Goal: Task Accomplishment & Management: Use online tool/utility

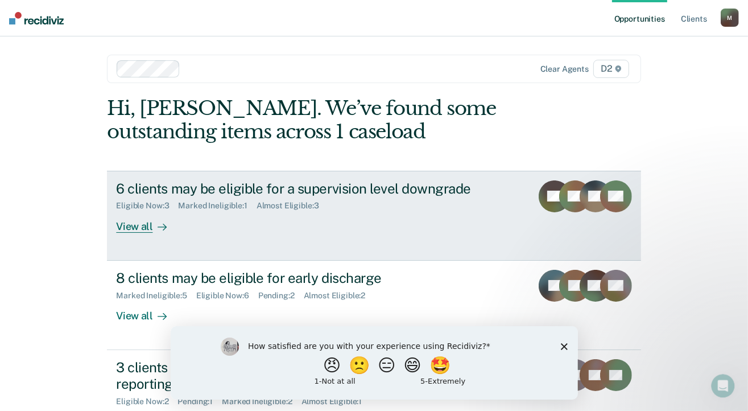
click at [128, 230] on div "View all" at bounding box center [148, 221] width 64 height 22
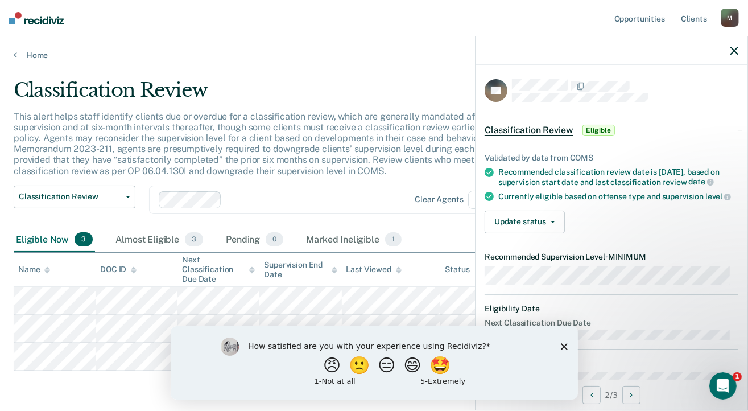
click at [562, 348] on icon "Close survey" at bounding box center [563, 345] width 7 height 7
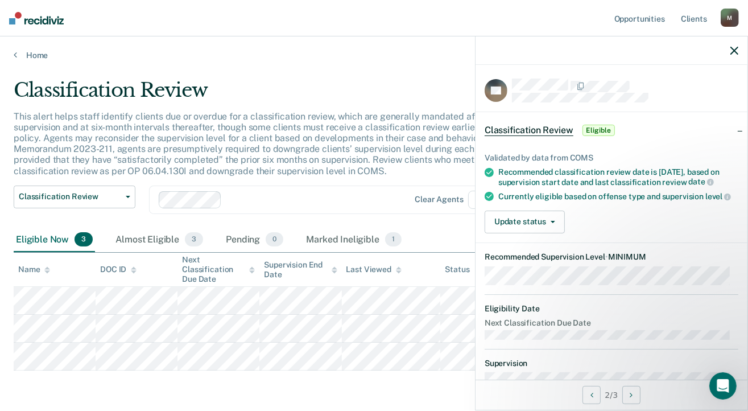
click at [734, 52] on icon "button" at bounding box center [734, 51] width 8 height 8
click at [538, 233] on button "Update status" at bounding box center [525, 221] width 80 height 23
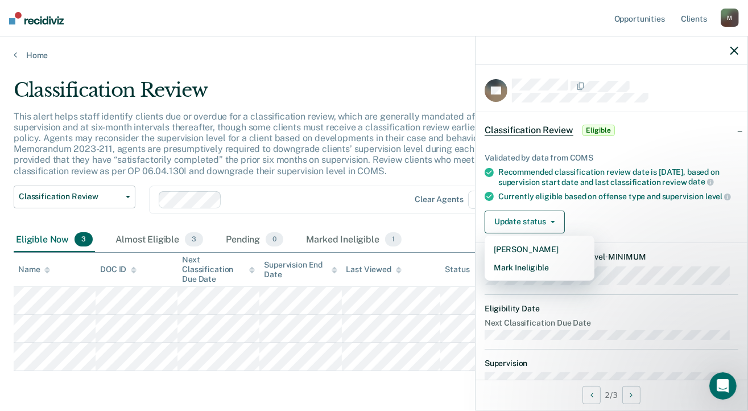
click at [305, 76] on main "Classification Review This alert helps staff identify clients due or overdue fo…" at bounding box center [374, 254] width 748 height 389
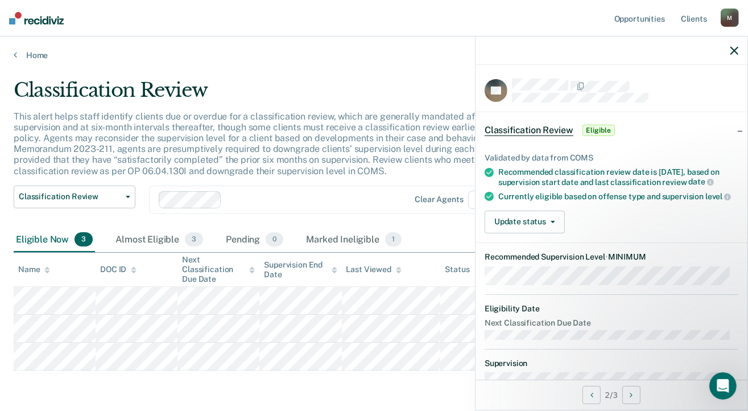
click at [730, 48] on div at bounding box center [612, 50] width 272 height 28
click at [737, 51] on icon "button" at bounding box center [734, 51] width 8 height 8
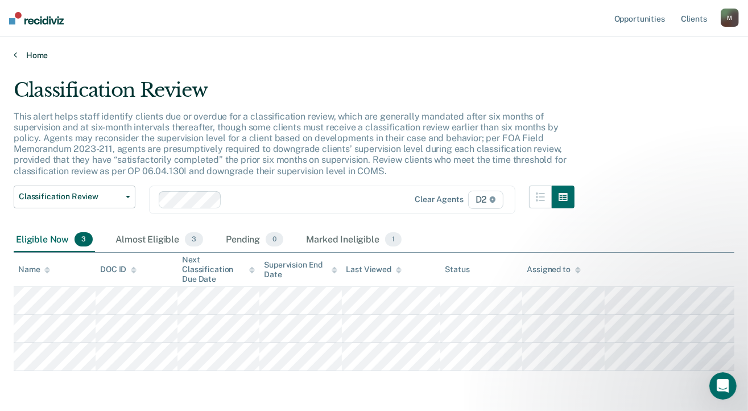
click at [18, 52] on link "Home" at bounding box center [374, 55] width 721 height 10
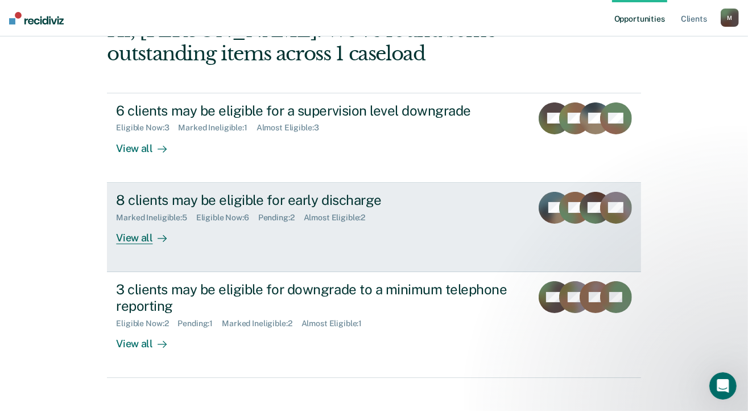
scroll to position [89, 0]
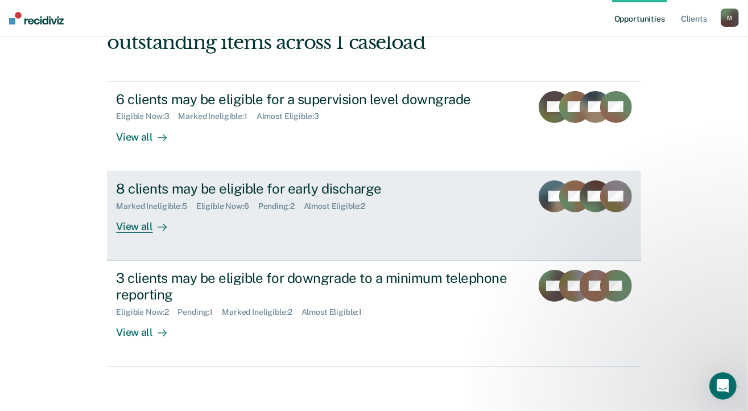
click at [313, 185] on div "8 clients may be eligible for early discharge" at bounding box center [315, 188] width 399 height 16
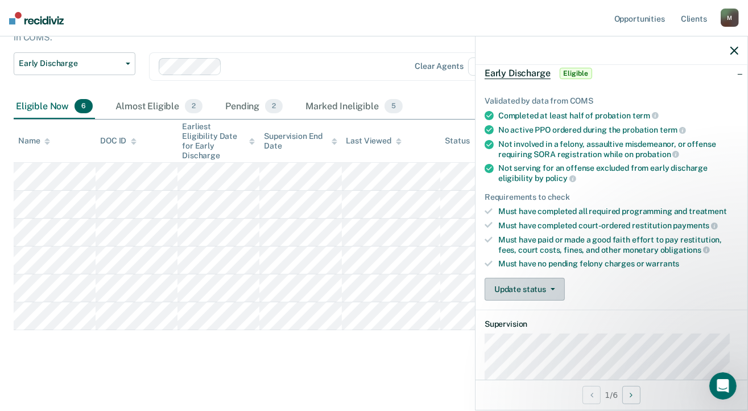
scroll to position [57, 0]
click at [528, 283] on button "Update status" at bounding box center [525, 289] width 80 height 23
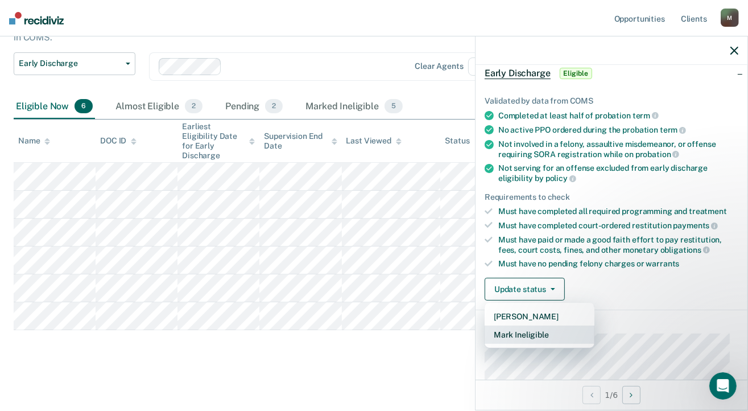
click at [535, 328] on button "Mark Ineligible" at bounding box center [540, 334] width 110 height 18
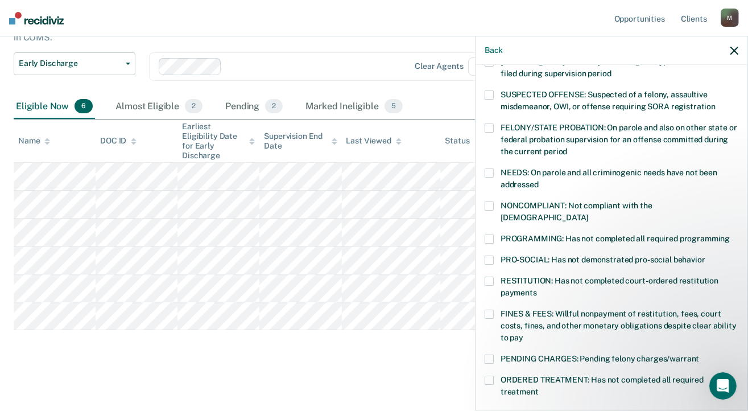
scroll to position [114, 0]
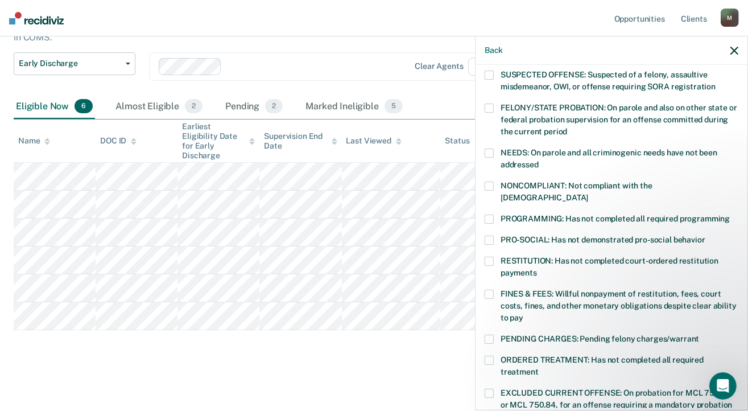
click at [493, 290] on span at bounding box center [489, 294] width 9 height 9
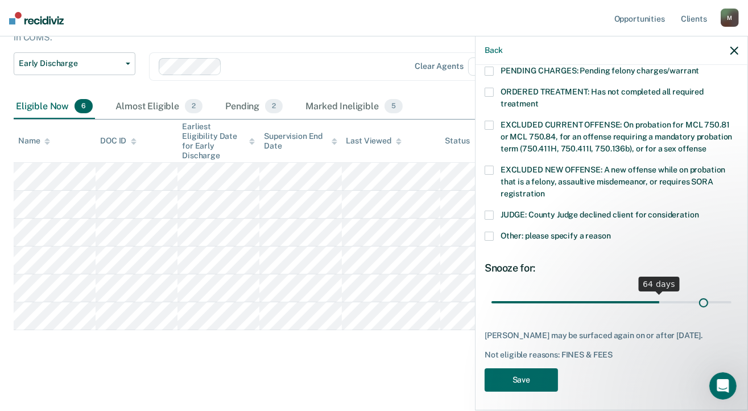
scroll to position [372, 0]
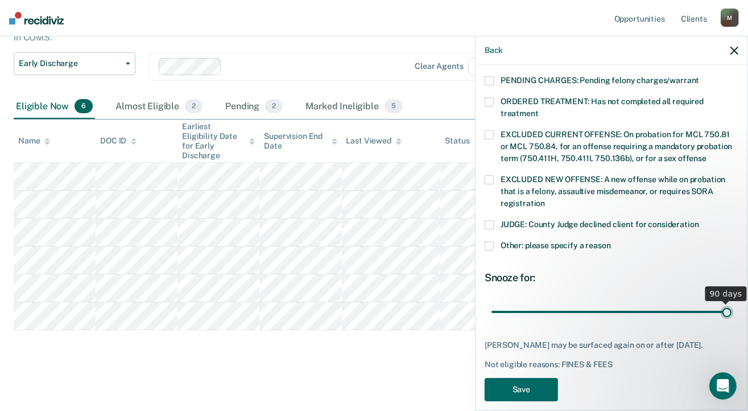
drag, startPoint x: 567, startPoint y: 290, endPoint x: 767, endPoint y: 295, distance: 200.9
type input "90"
click at [732, 302] on input "range" at bounding box center [612, 312] width 240 height 20
click at [528, 378] on button "Save" at bounding box center [521, 389] width 73 height 23
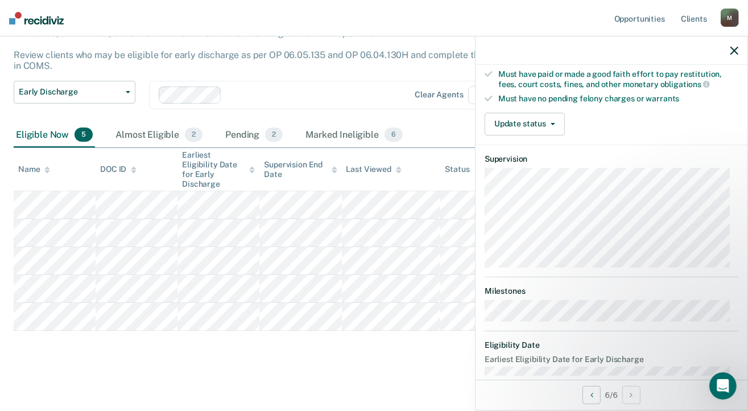
scroll to position [309, 0]
click at [540, 119] on button "Update status" at bounding box center [525, 123] width 80 height 23
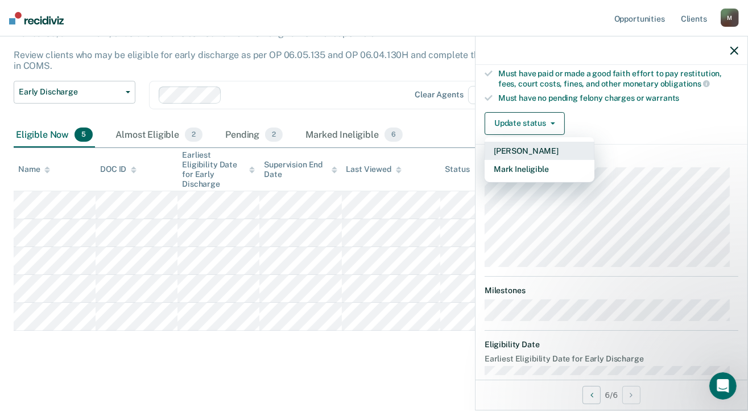
click at [540, 147] on button "[PERSON_NAME]" at bounding box center [540, 151] width 110 height 18
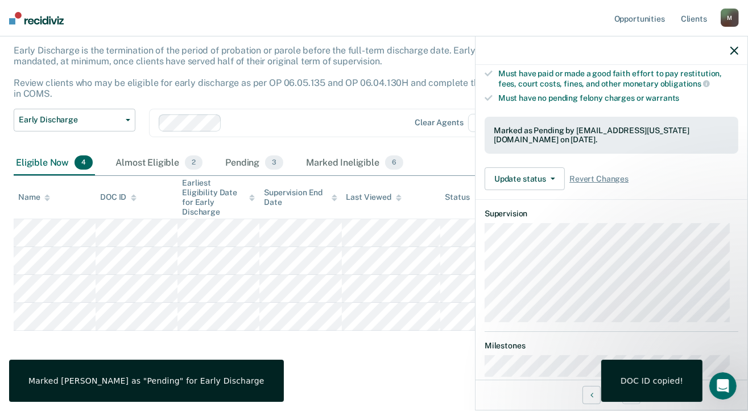
scroll to position [225, 0]
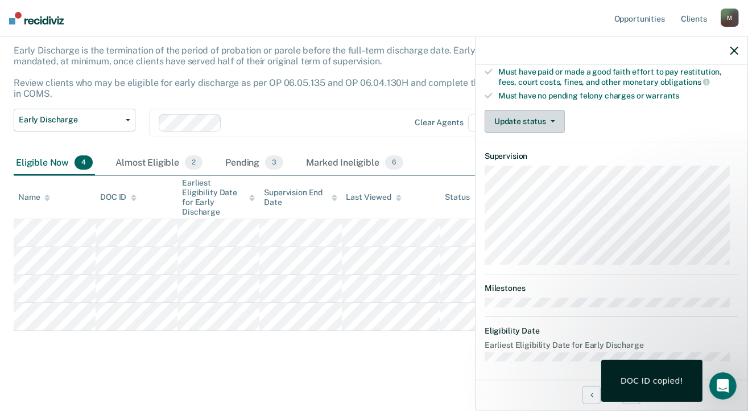
click at [542, 117] on button "Update status" at bounding box center [525, 121] width 80 height 23
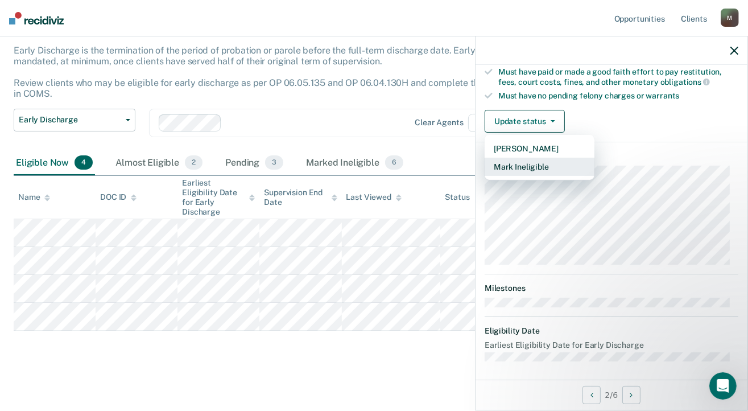
click at [534, 163] on button "Mark Ineligible" at bounding box center [540, 167] width 110 height 18
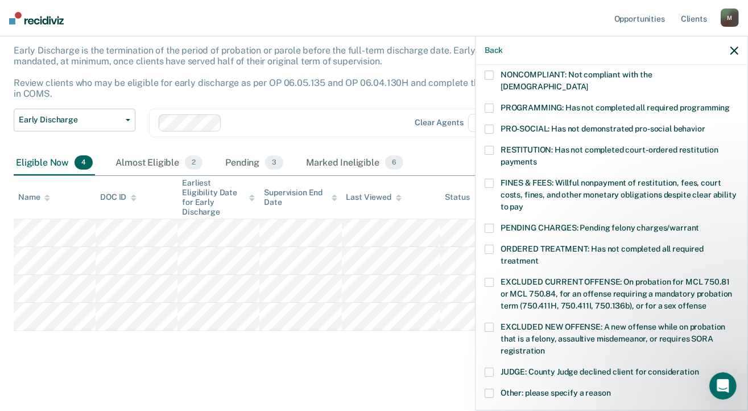
click at [492, 179] on span at bounding box center [489, 183] width 9 height 9
drag, startPoint x: 492, startPoint y: 136, endPoint x: 491, endPoint y: 155, distance: 19.4
click at [492, 146] on span at bounding box center [489, 150] width 9 height 9
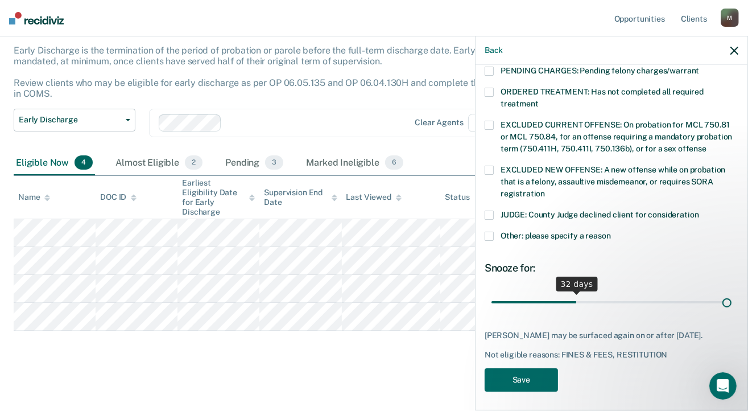
scroll to position [382, 0]
drag, startPoint x: 569, startPoint y: 287, endPoint x: 769, endPoint y: 292, distance: 199.8
type input "90"
click at [732, 292] on input "range" at bounding box center [612, 302] width 240 height 20
drag, startPoint x: 540, startPoint y: 378, endPoint x: 535, endPoint y: 371, distance: 8.5
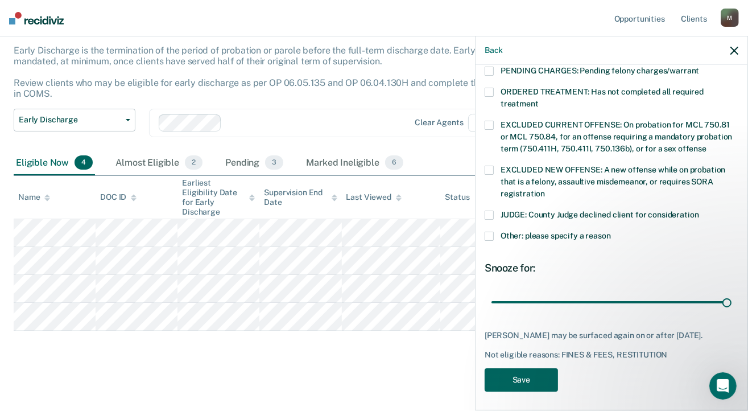
click at [539, 377] on button "Save" at bounding box center [521, 379] width 73 height 23
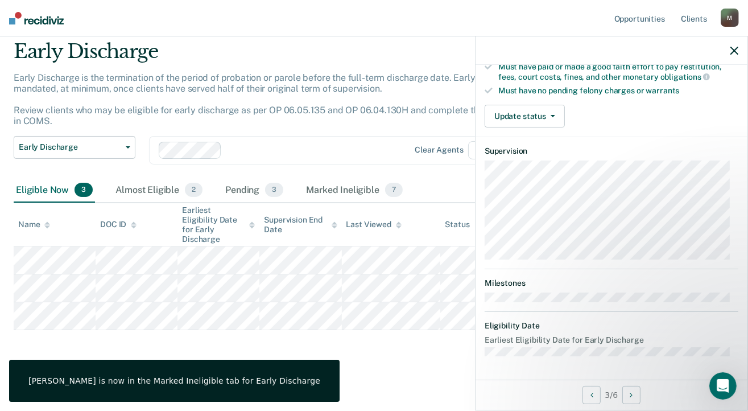
scroll to position [225, 0]
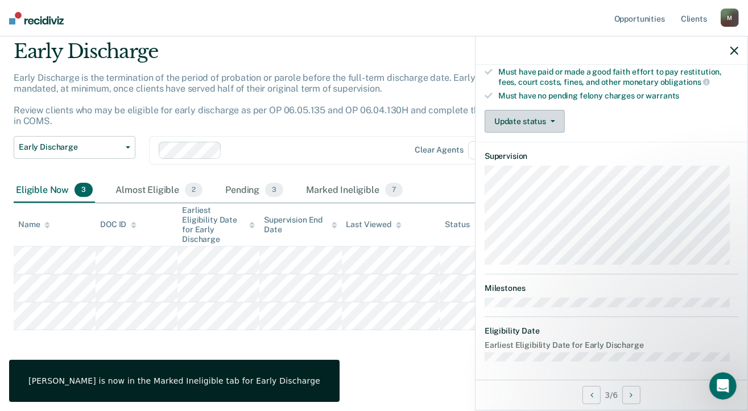
click at [532, 113] on button "Update status" at bounding box center [525, 121] width 80 height 23
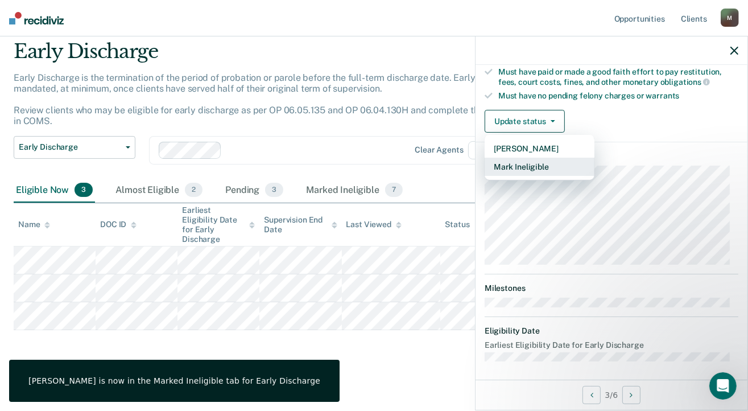
click at [535, 164] on button "Mark Ineligible" at bounding box center [540, 167] width 110 height 18
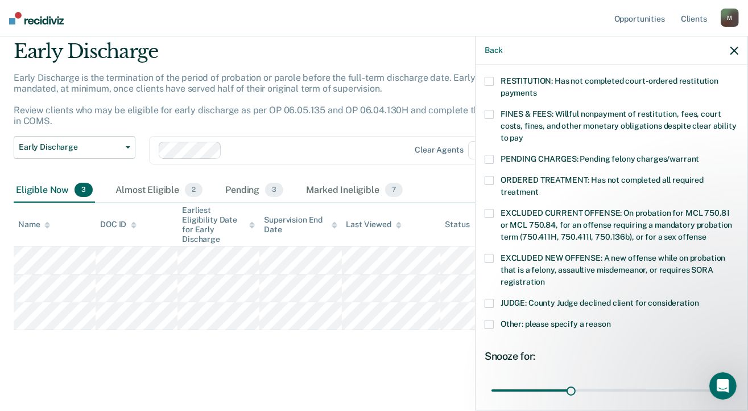
scroll to position [338, 0]
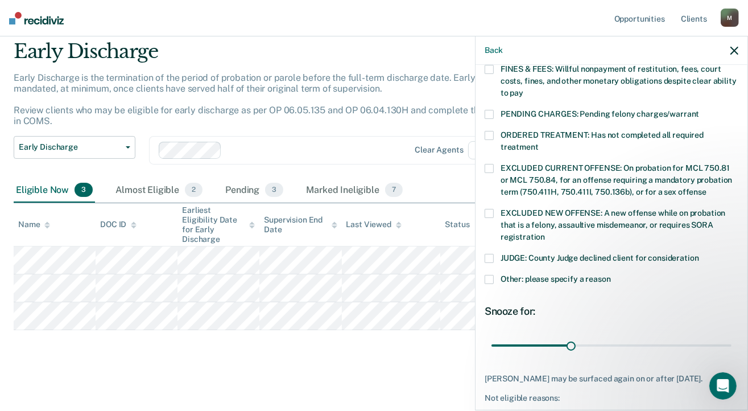
click at [497, 254] on label "JUDGE: County Judge declined client for consideration" at bounding box center [612, 260] width 254 height 12
drag, startPoint x: 568, startPoint y: 332, endPoint x: 737, endPoint y: 328, distance: 169.0
type input "90"
click at [732, 336] on input "range" at bounding box center [612, 346] width 240 height 20
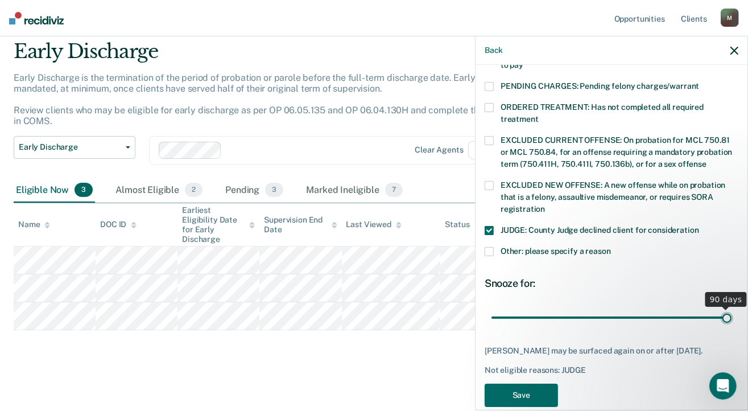
scroll to position [382, 0]
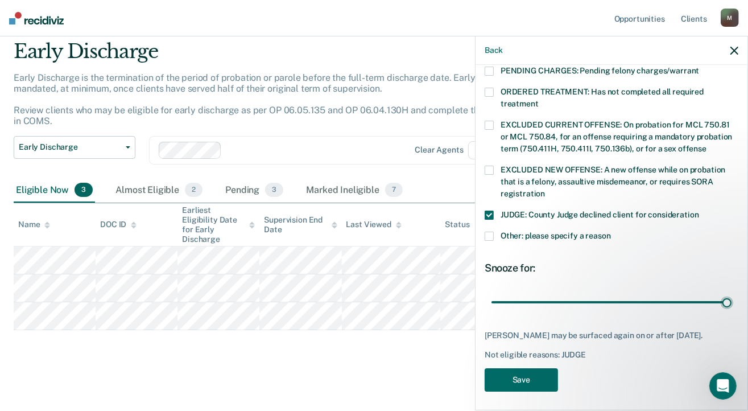
drag, startPoint x: 489, startPoint y: 221, endPoint x: 496, endPoint y: 224, distance: 7.2
click at [490, 232] on span at bounding box center [489, 236] width 9 height 9
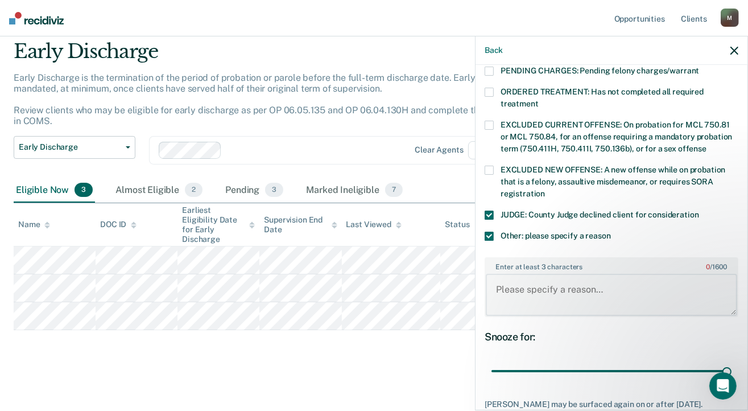
click at [535, 287] on textarea "Enter at least 3 characters 0 / 1600" at bounding box center [611, 295] width 251 height 42
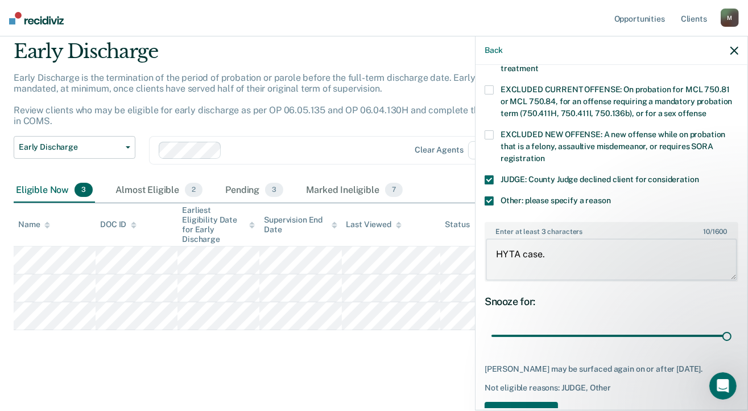
scroll to position [449, 0]
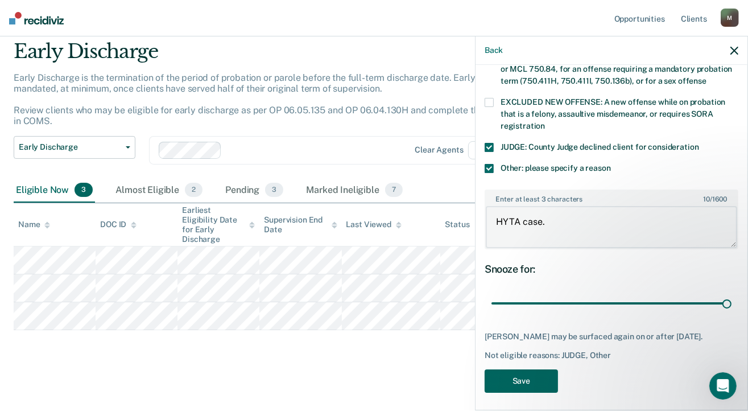
type textarea "HYTA case."
click at [520, 381] on button "Save" at bounding box center [521, 380] width 73 height 23
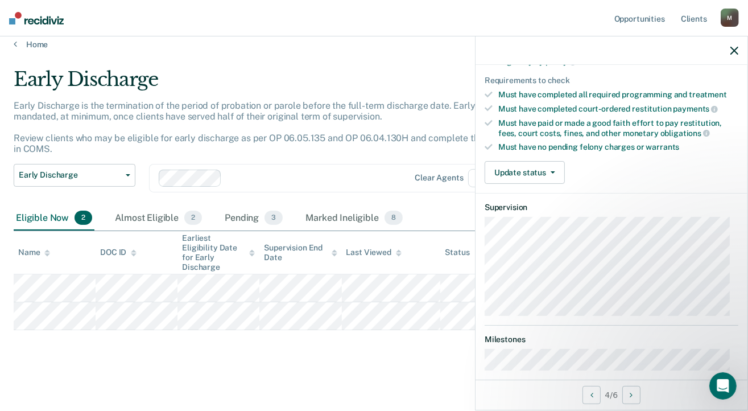
scroll to position [0, 0]
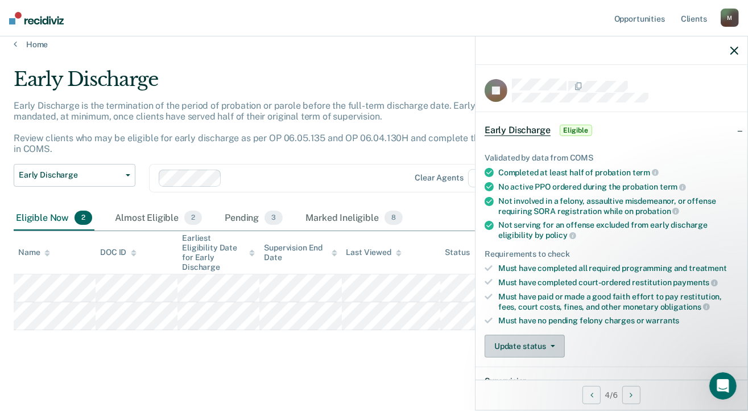
click at [526, 343] on button "Update status" at bounding box center [525, 345] width 80 height 23
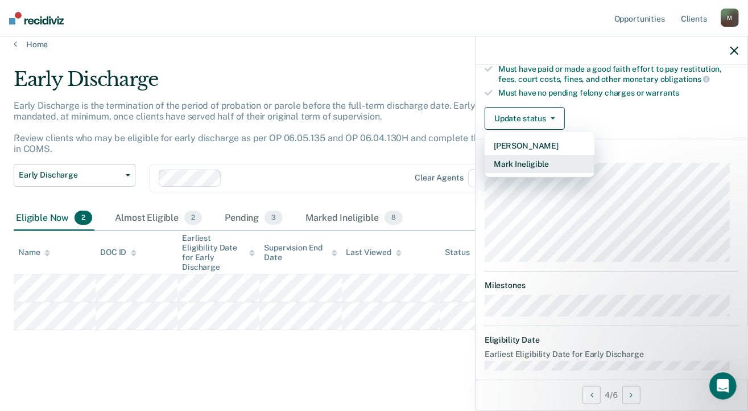
click at [528, 159] on button "Mark Ineligible" at bounding box center [540, 164] width 110 height 18
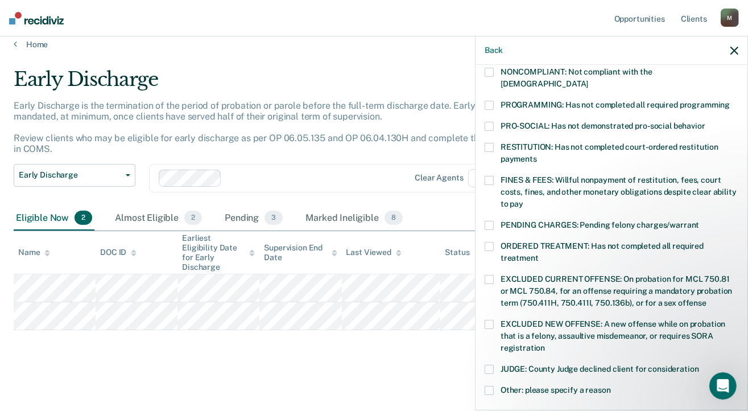
click at [489, 176] on span at bounding box center [489, 180] width 9 height 9
click at [490, 242] on span at bounding box center [489, 246] width 9 height 9
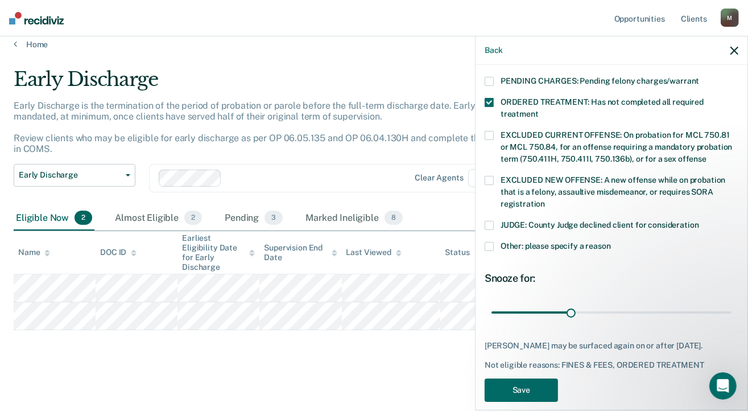
scroll to position [372, 0]
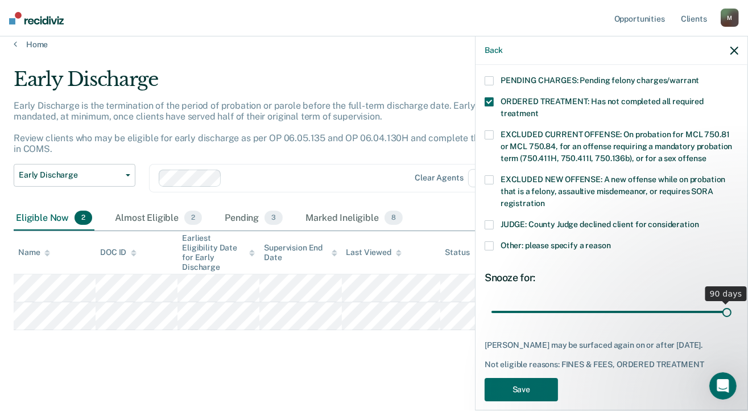
drag, startPoint x: 567, startPoint y: 300, endPoint x: 755, endPoint y: 307, distance: 187.9
type input "90"
click at [732, 307] on input "range" at bounding box center [612, 312] width 240 height 20
click at [540, 378] on button "Save" at bounding box center [521, 389] width 73 height 23
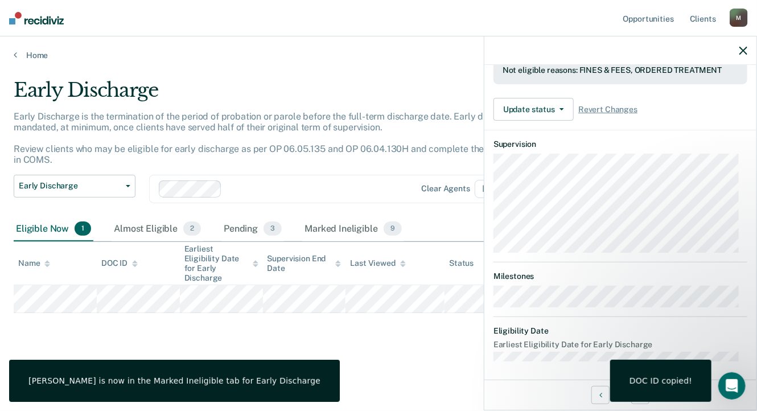
scroll to position [237, 0]
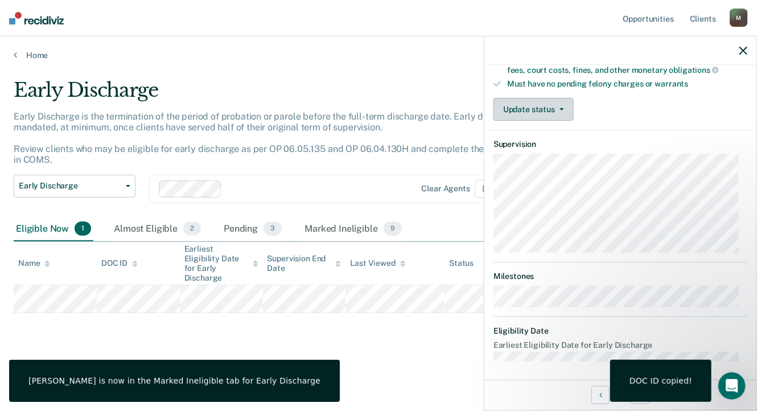
click at [559, 108] on icon "button" at bounding box center [561, 109] width 5 height 2
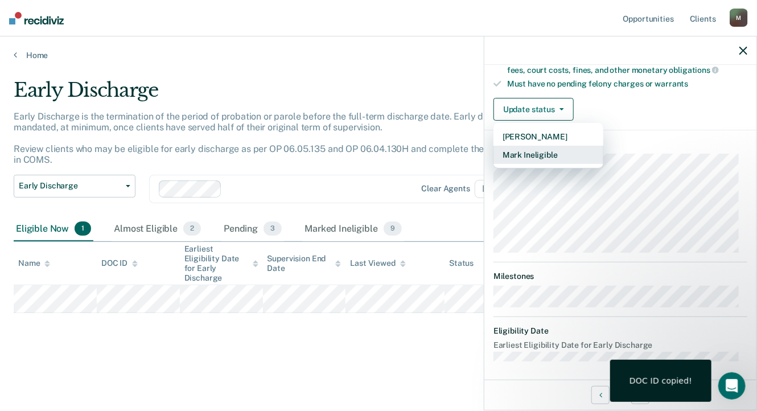
click at [539, 151] on button "Mark Ineligible" at bounding box center [548, 155] width 110 height 18
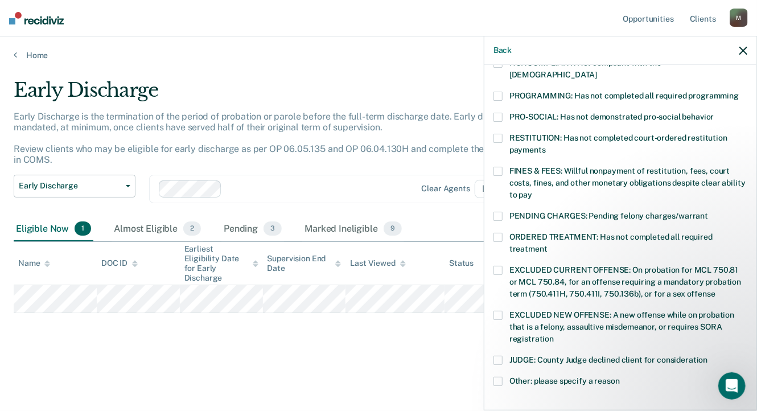
drag, startPoint x: 498, startPoint y: 346, endPoint x: 501, endPoint y: 365, distance: 19.0
click at [498, 356] on span at bounding box center [497, 360] width 9 height 9
click at [502, 377] on span at bounding box center [497, 381] width 9 height 9
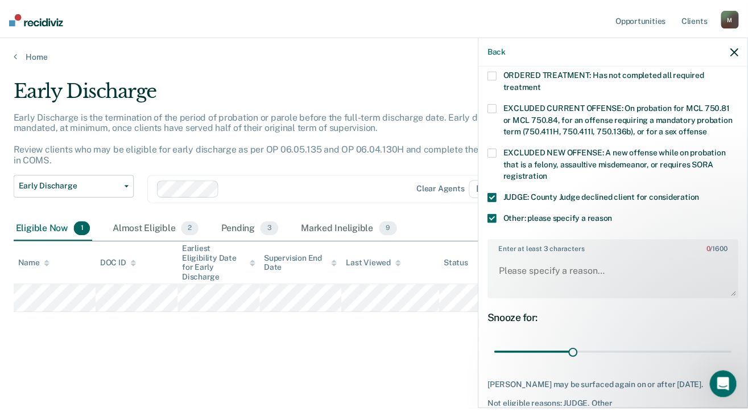
scroll to position [449, 0]
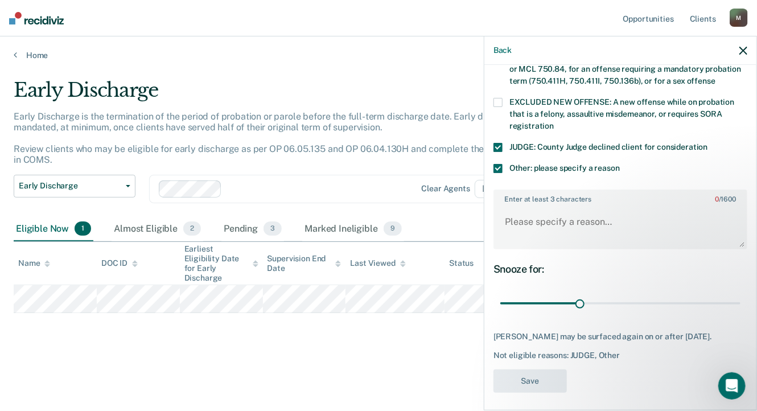
click at [535, 191] on label "Enter at least 3 characters 0 / 1600" at bounding box center [619, 197] width 251 height 13
click at [535, 206] on textarea "Enter at least 3 characters 0 / 1600" at bounding box center [619, 227] width 251 height 42
click at [530, 206] on textarea "Enter at least 3 characters 0 / 1600" at bounding box center [619, 227] width 251 height 42
type textarea "HYTA case."
click at [546, 381] on button "Save" at bounding box center [529, 380] width 73 height 23
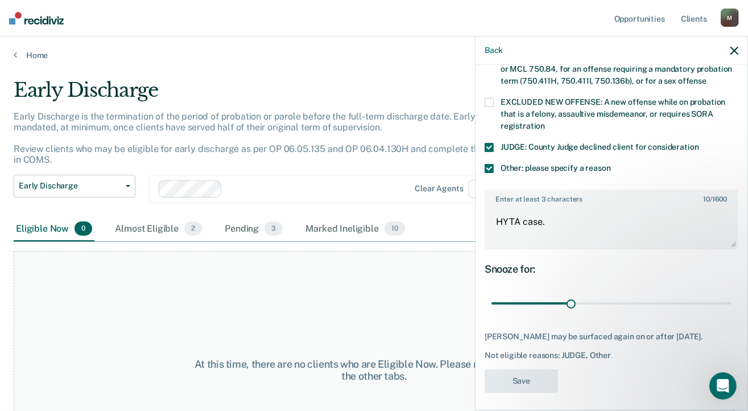
scroll to position [339, 0]
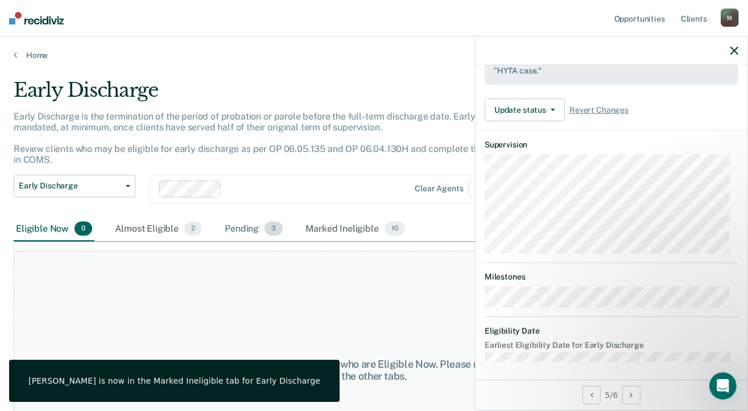
click at [265, 233] on div "Pending 3" at bounding box center [253, 229] width 63 height 25
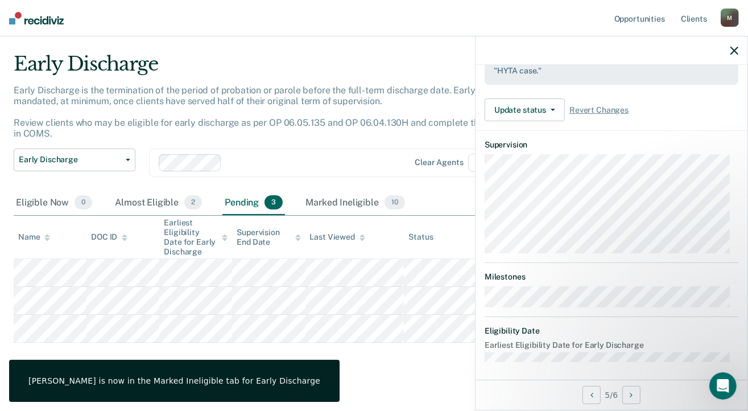
scroll to position [39, 0]
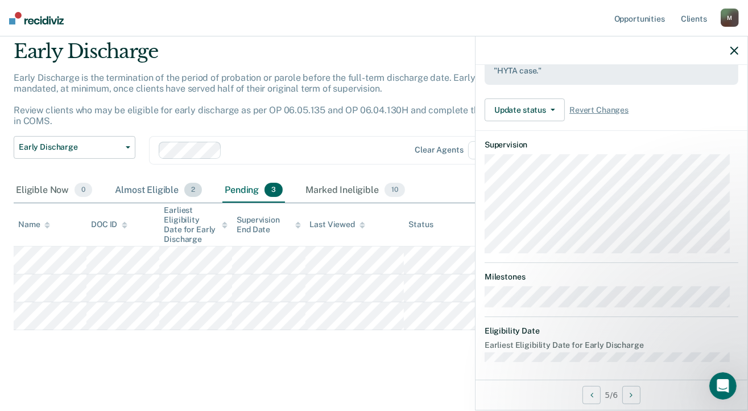
click at [162, 184] on div "Almost Eligible 2" at bounding box center [159, 190] width 92 height 25
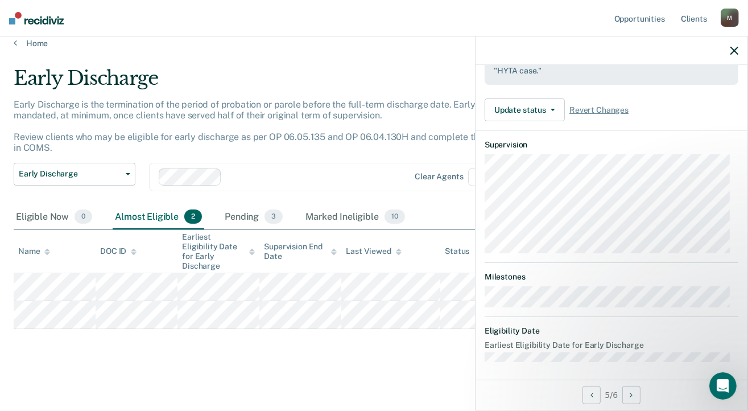
scroll to position [11, 0]
